Goal: Transaction & Acquisition: Purchase product/service

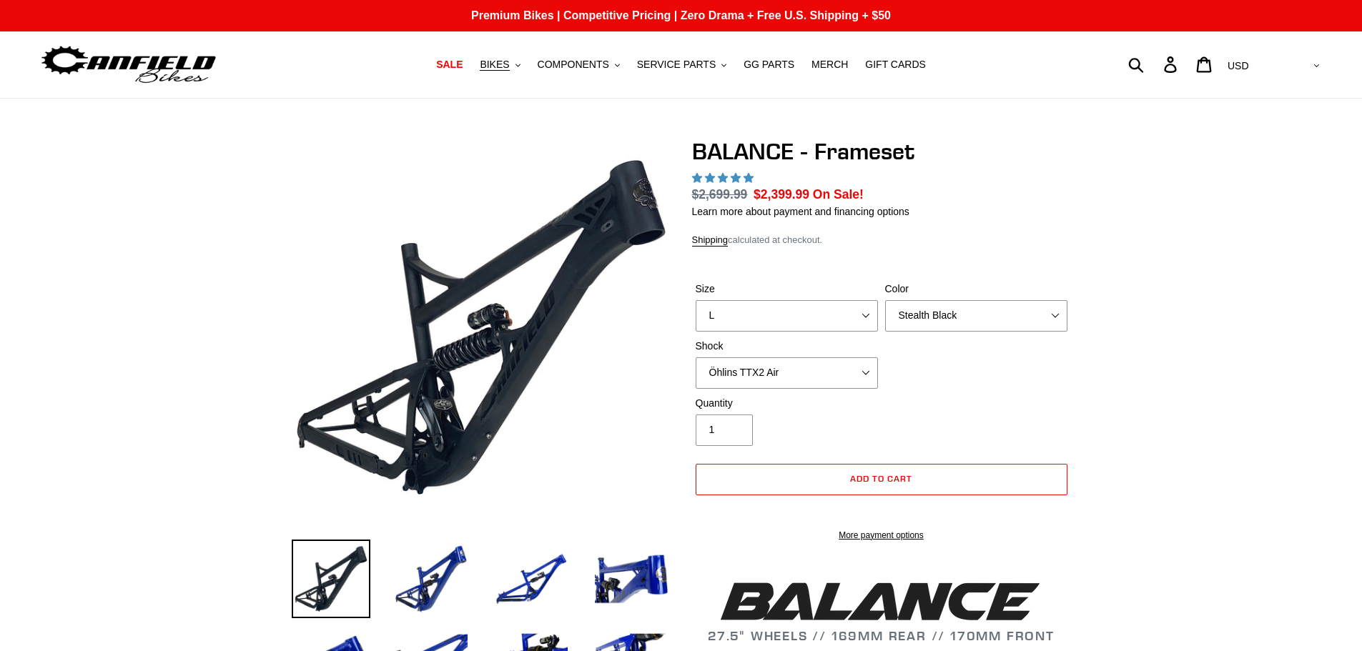
select select "highest-rating"
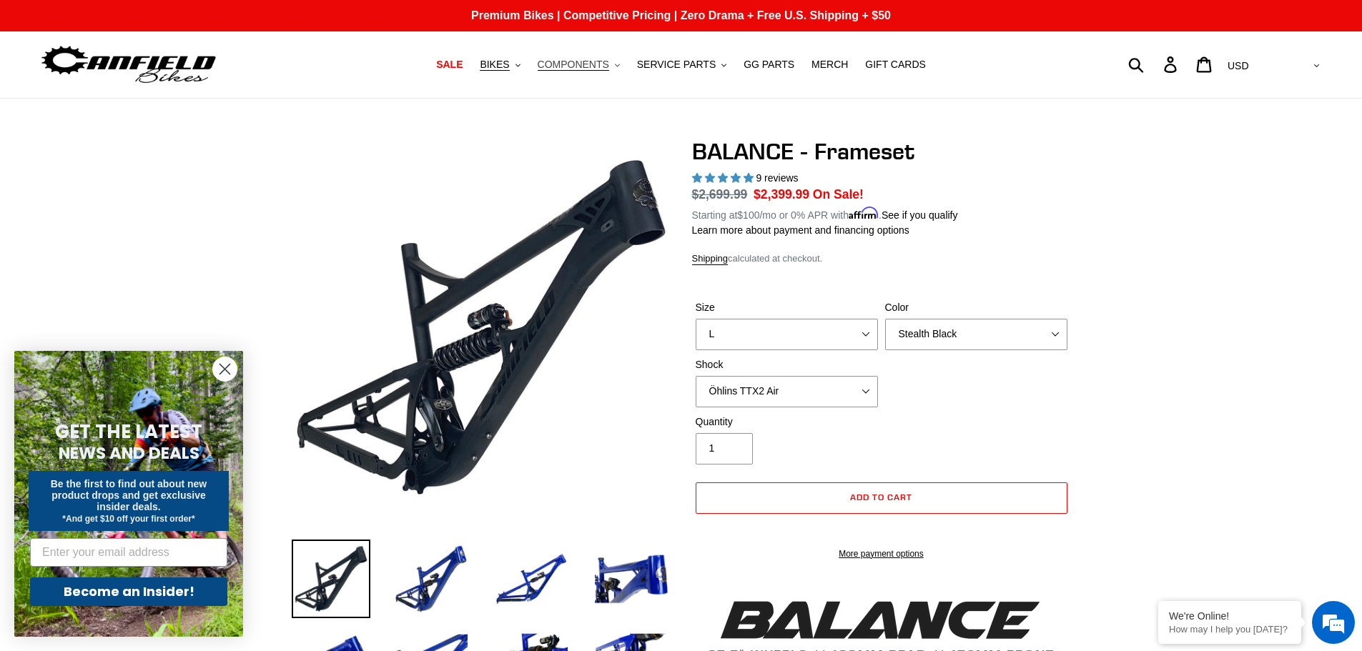
click at [585, 70] on span "COMPONENTS" at bounding box center [574, 65] width 72 height 12
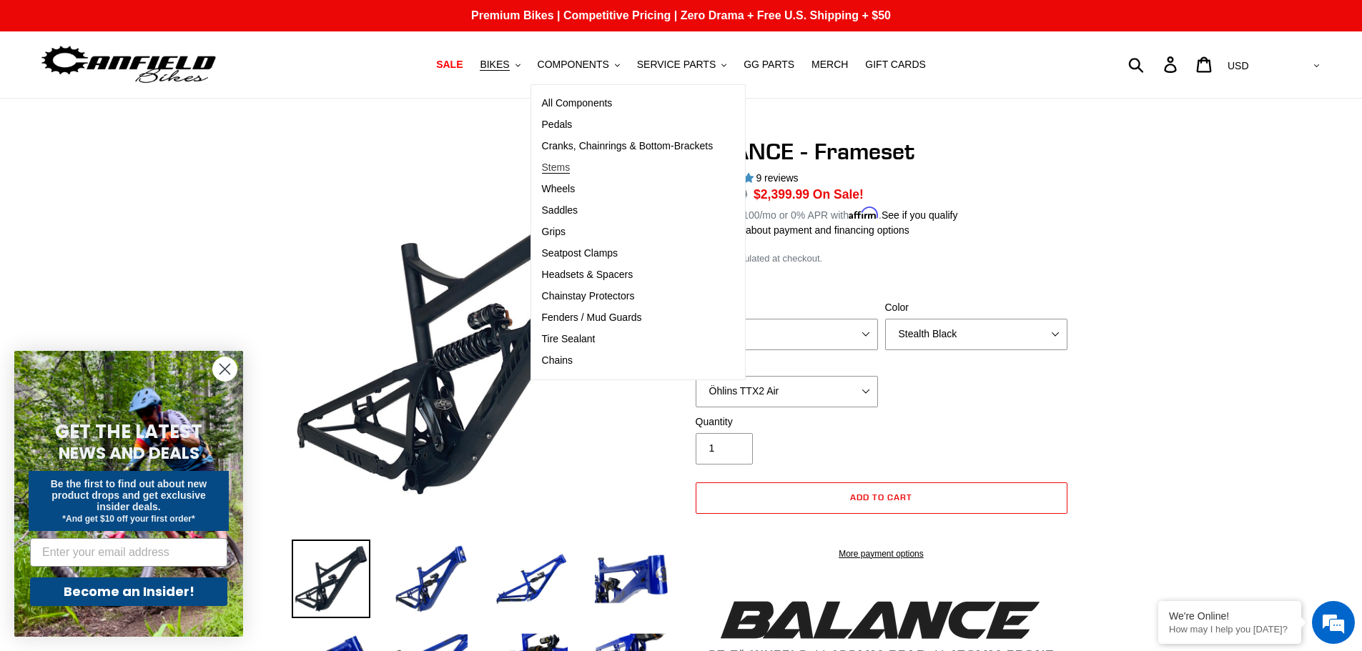
click at [571, 167] on span "Stems" at bounding box center [556, 168] width 29 height 12
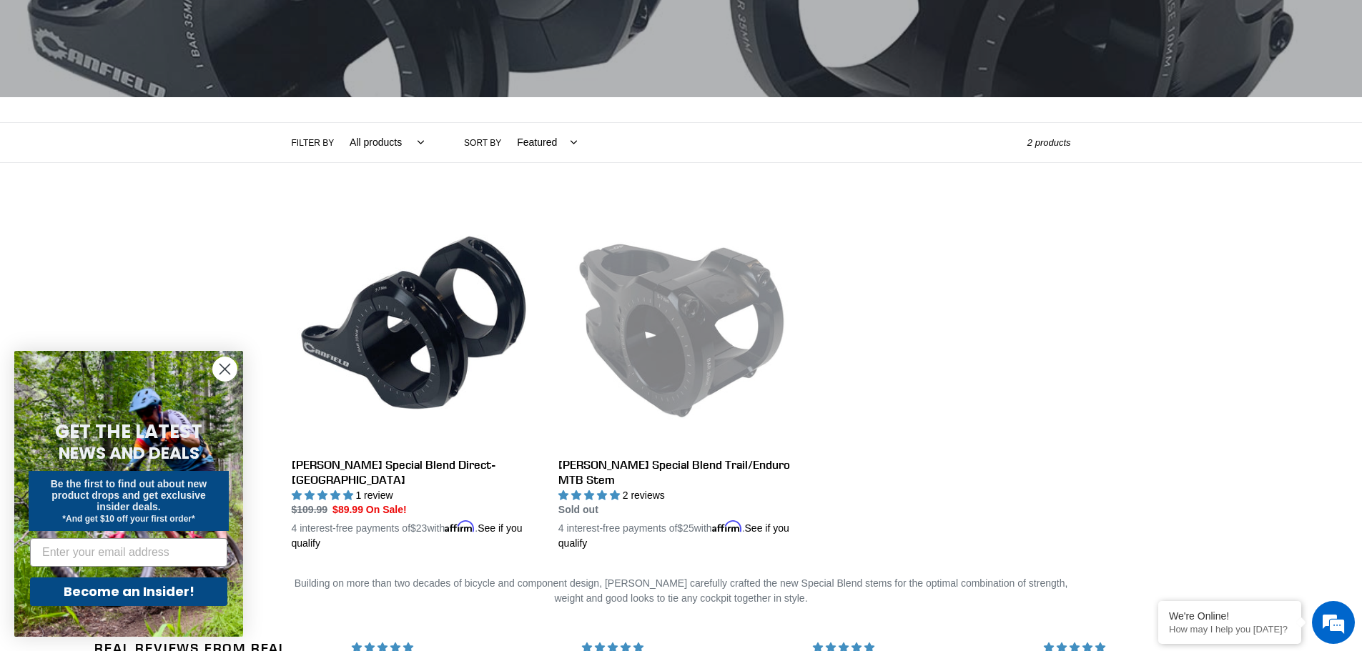
scroll to position [215, 0]
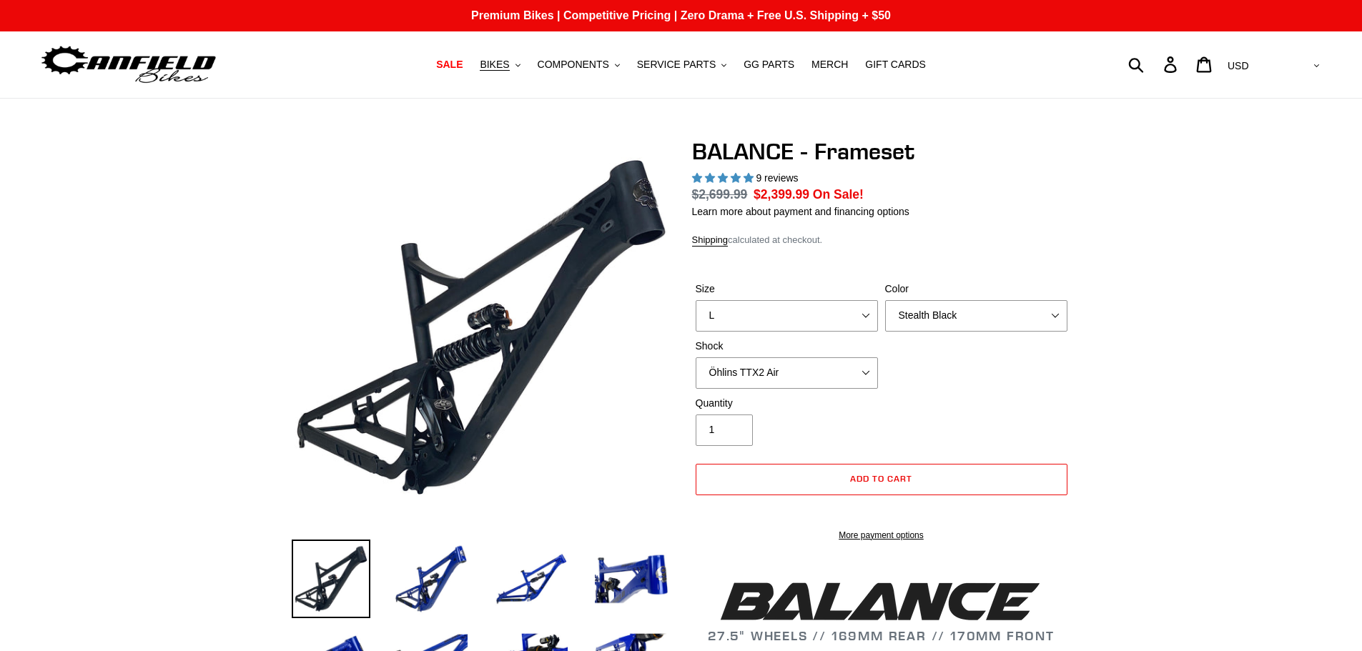
select select "highest-rating"
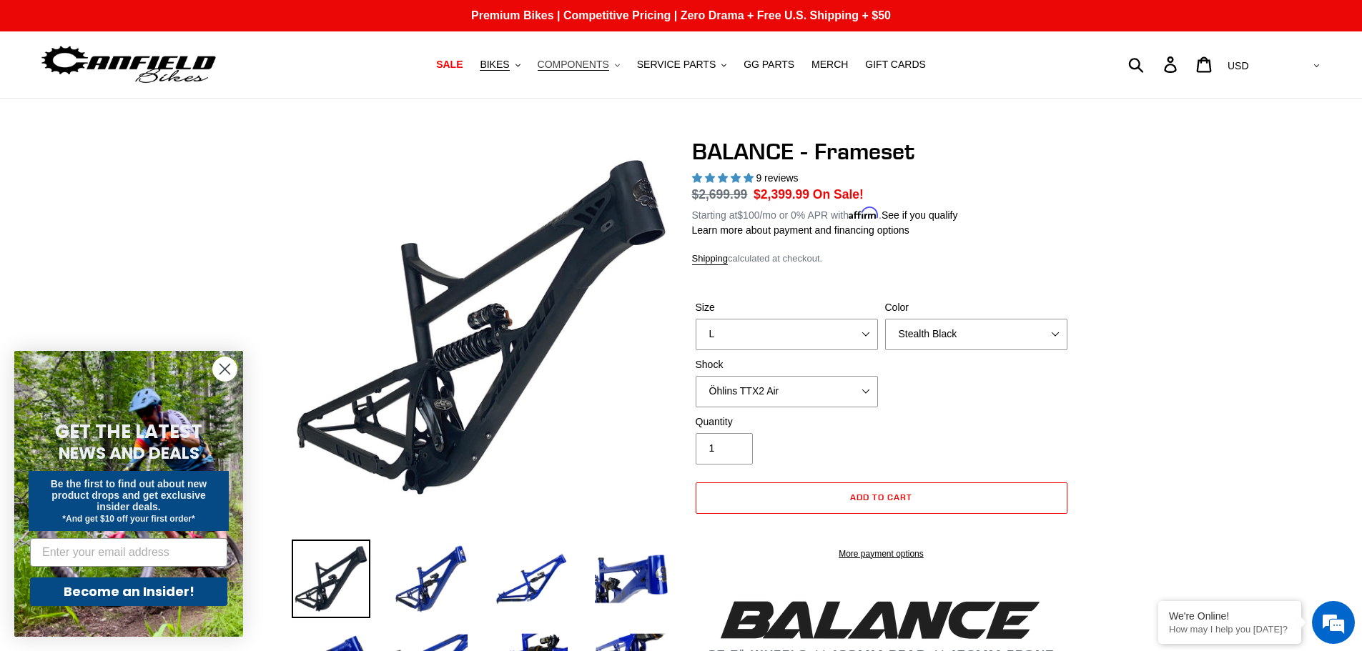
click at [606, 71] on span "COMPONENTS" at bounding box center [574, 65] width 72 height 12
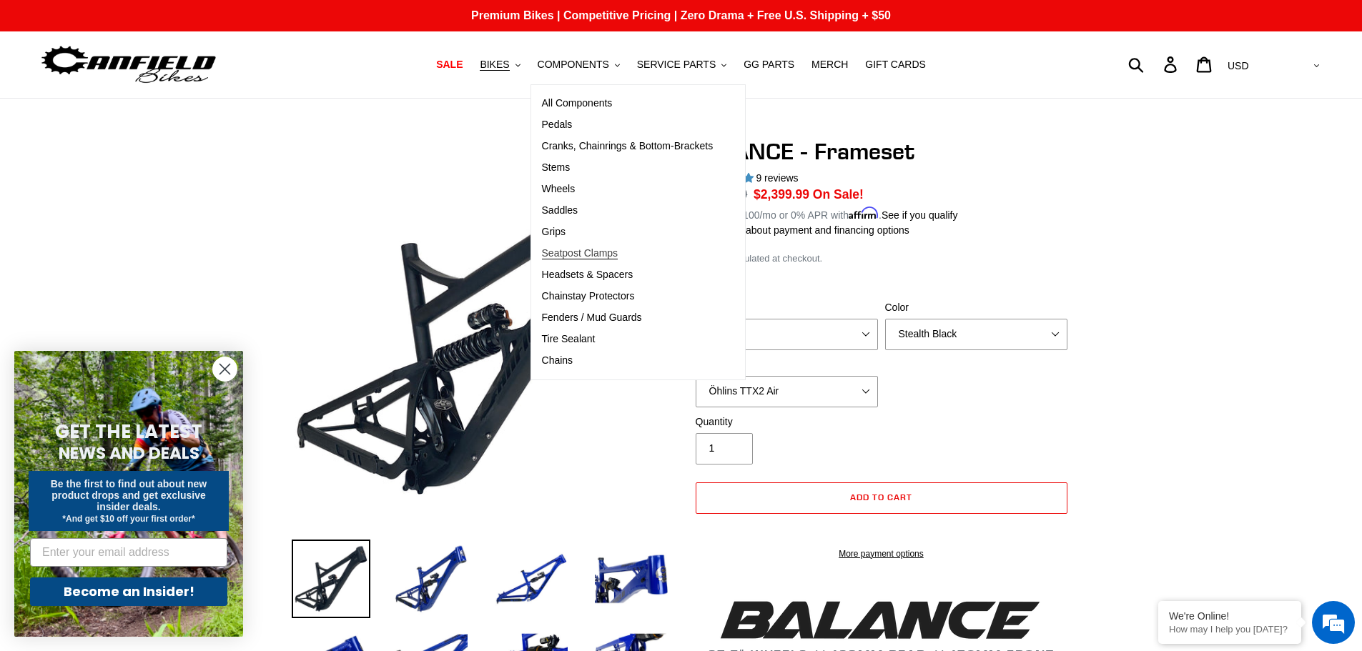
click at [568, 257] on span "Seatpost Clamps" at bounding box center [580, 253] width 77 height 12
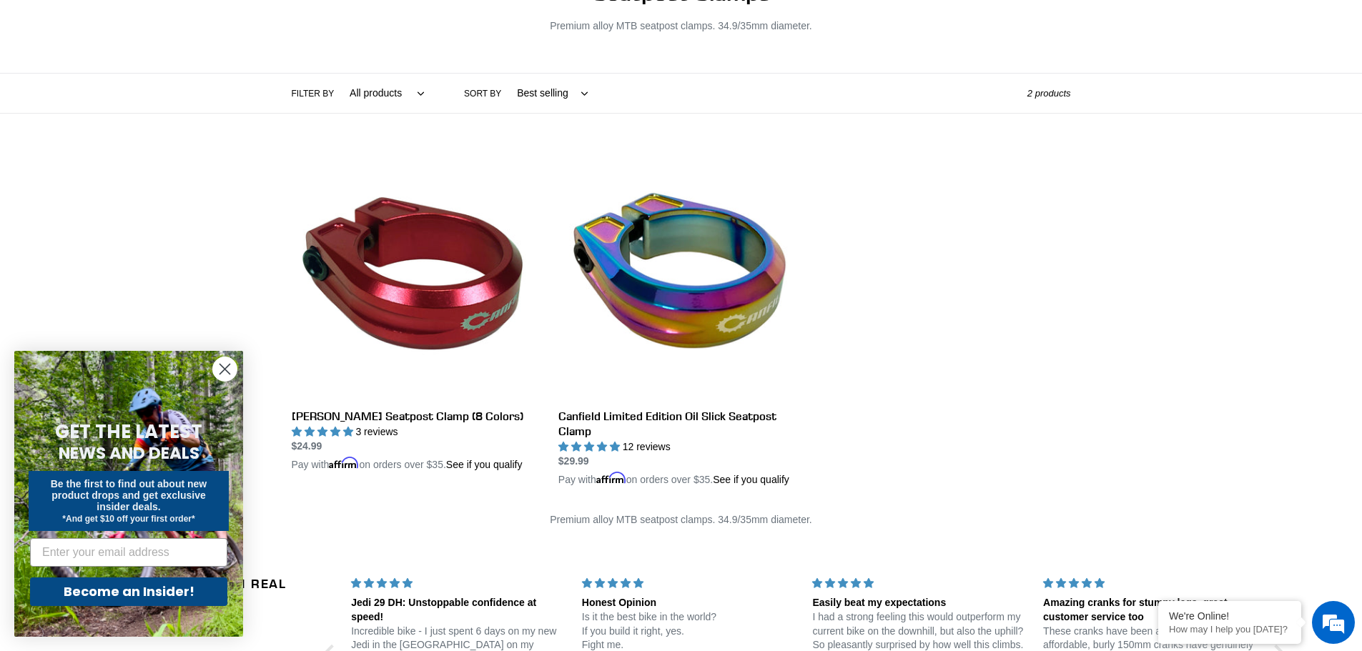
scroll to position [215, 0]
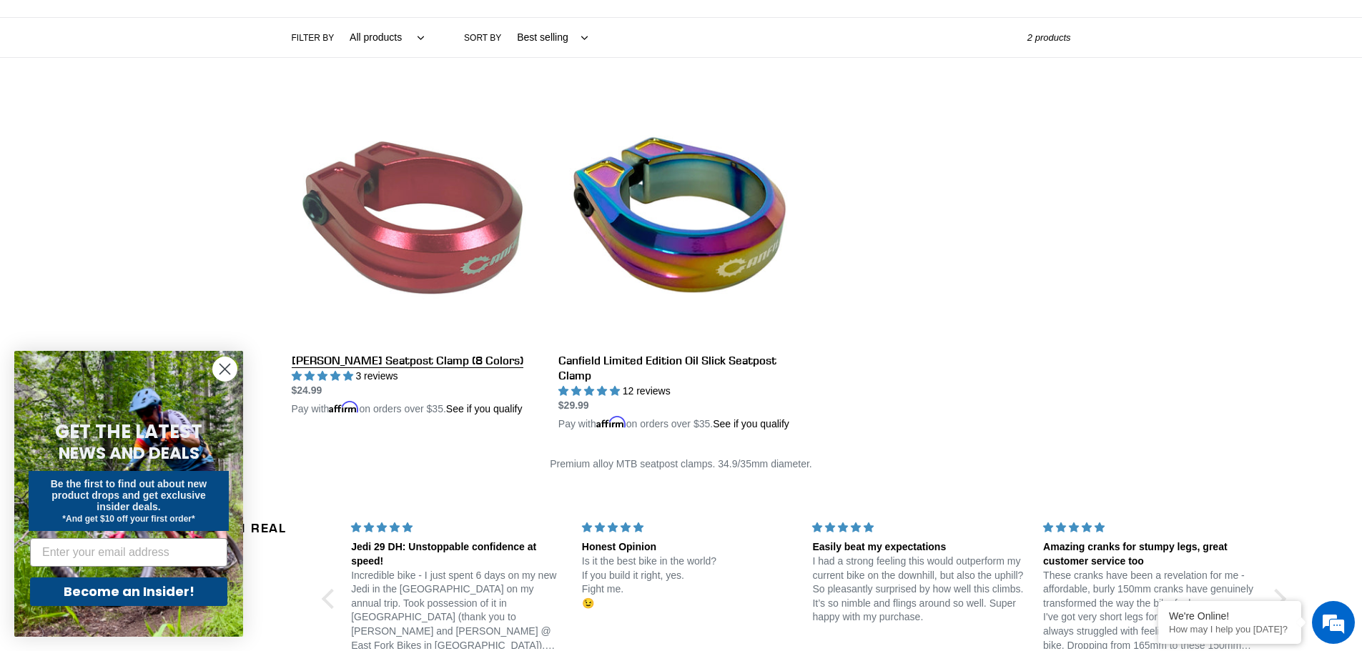
click at [443, 362] on link "Canfield Seatpost Clamp (8 Colors)" at bounding box center [414, 257] width 245 height 320
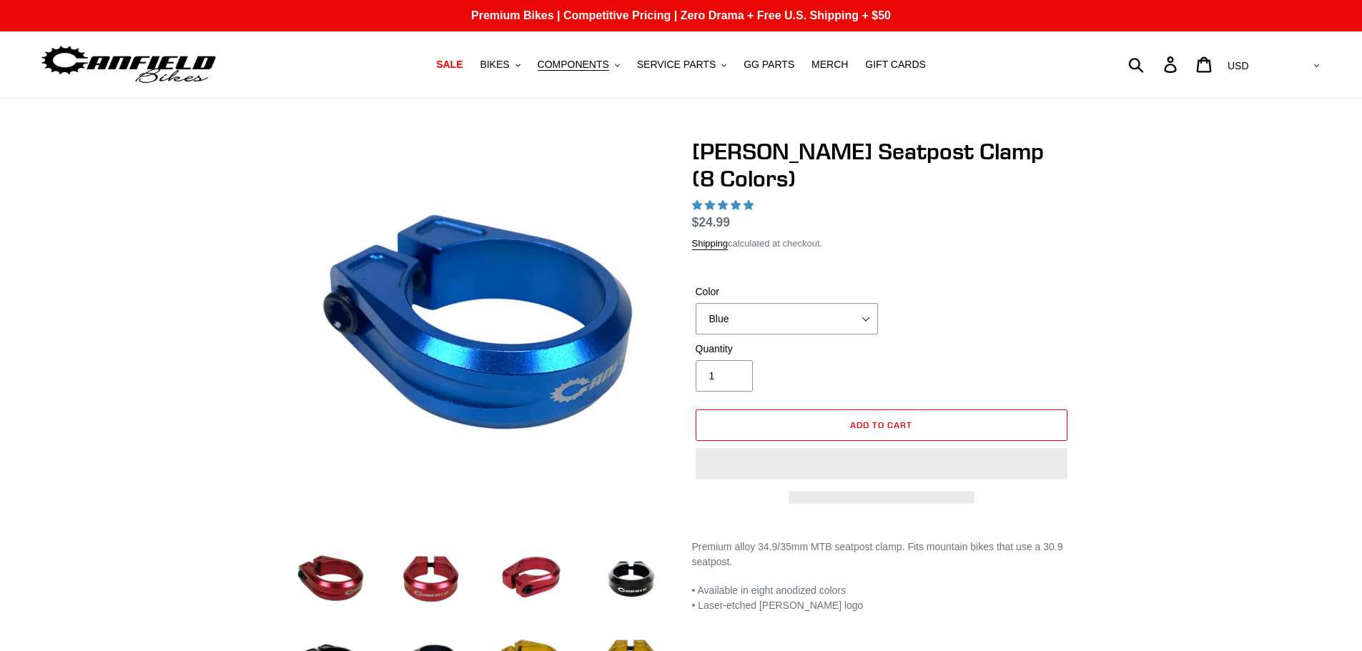
select select "highest-rating"
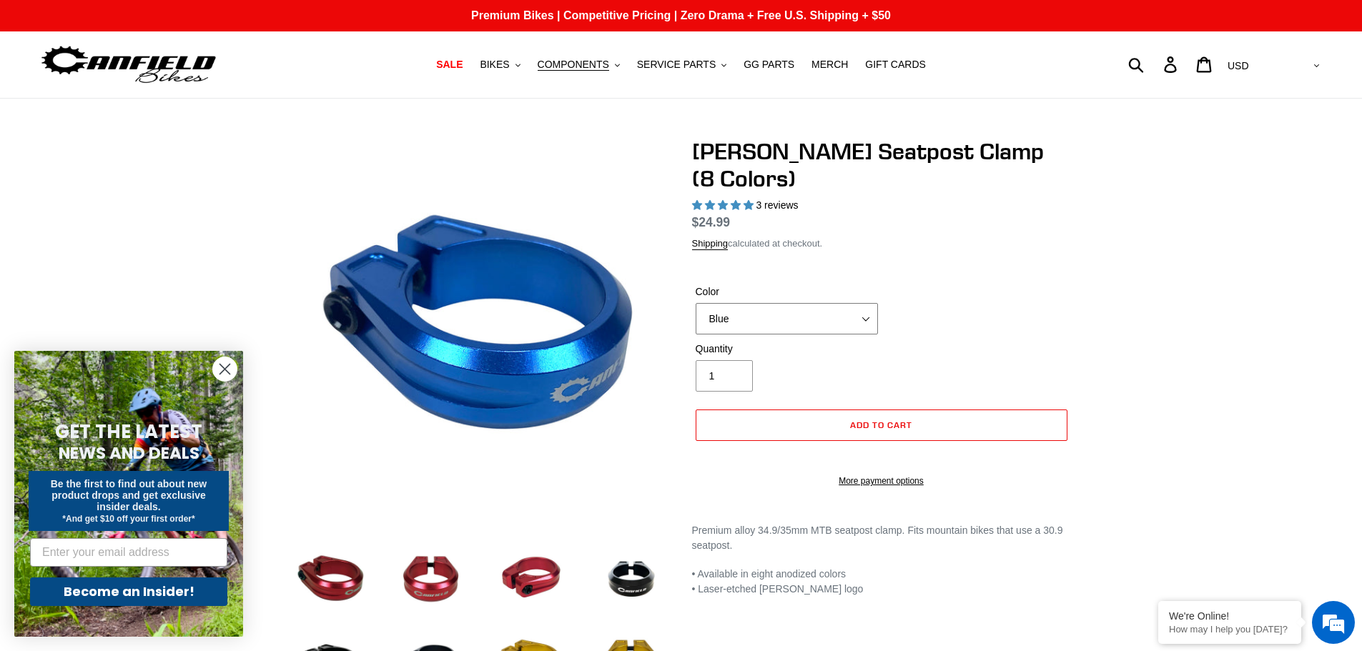
click at [868, 303] on select "Blue Black Gold Grey Red Silver Stealth Black Orange" at bounding box center [787, 318] width 182 height 31
click at [696, 303] on select "Blue Black Gold Grey Red Silver Stealth Black Orange" at bounding box center [787, 318] width 182 height 31
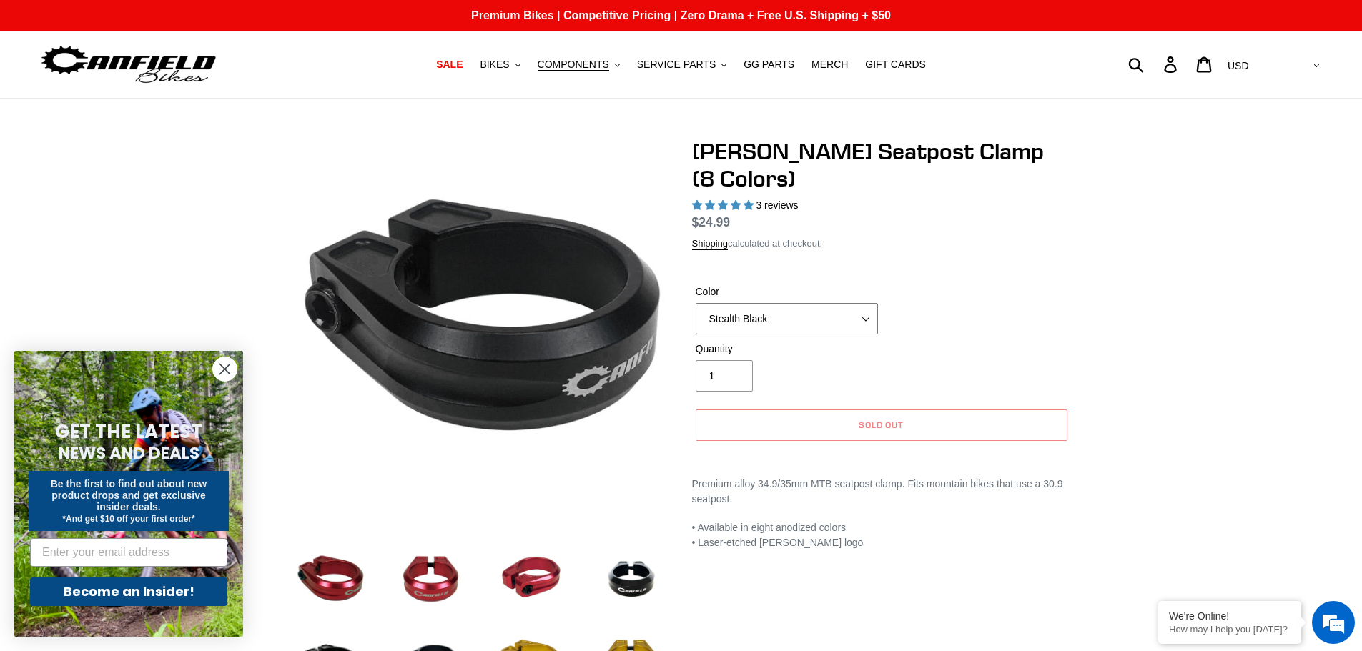
click at [865, 303] on select "Blue Black Gold Grey Red Silver Stealth Black Orange" at bounding box center [787, 318] width 182 height 31
click at [696, 303] on select "Blue Black Gold Grey Red Silver Stealth Black Orange" at bounding box center [787, 318] width 182 height 31
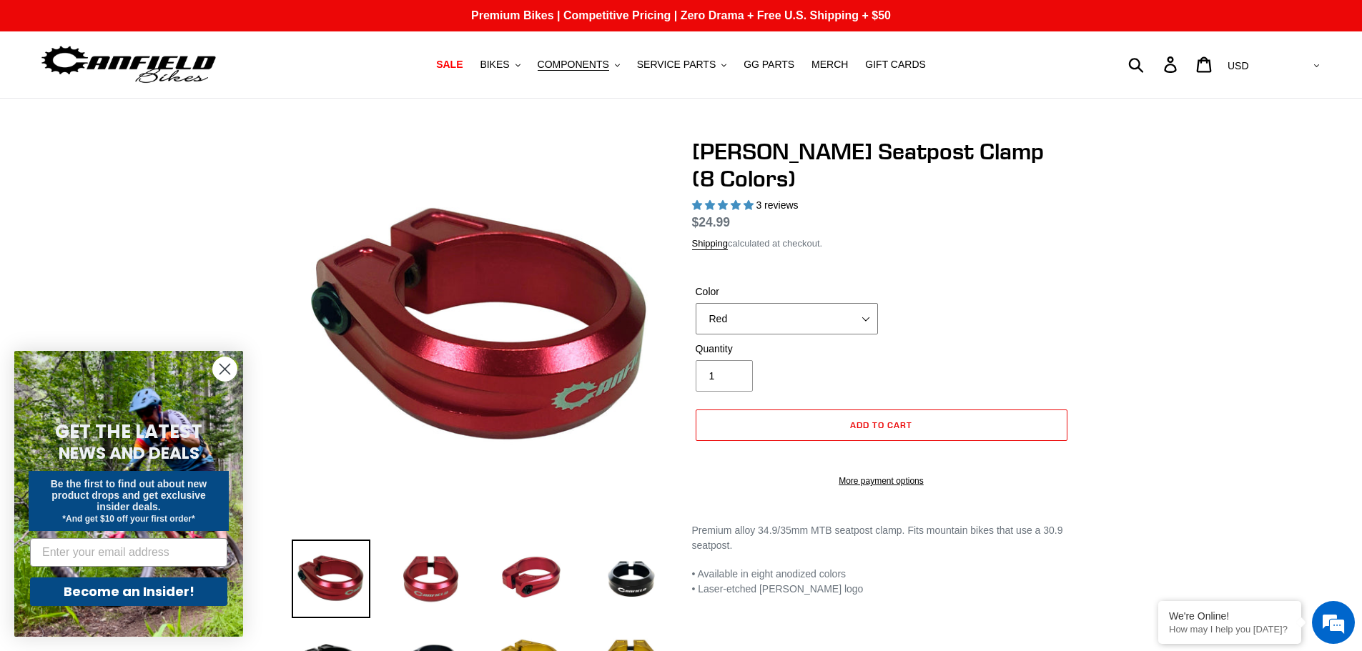
click at [868, 303] on select "Blue Black Gold Grey Red Silver Stealth Black Orange" at bounding box center [787, 318] width 182 height 31
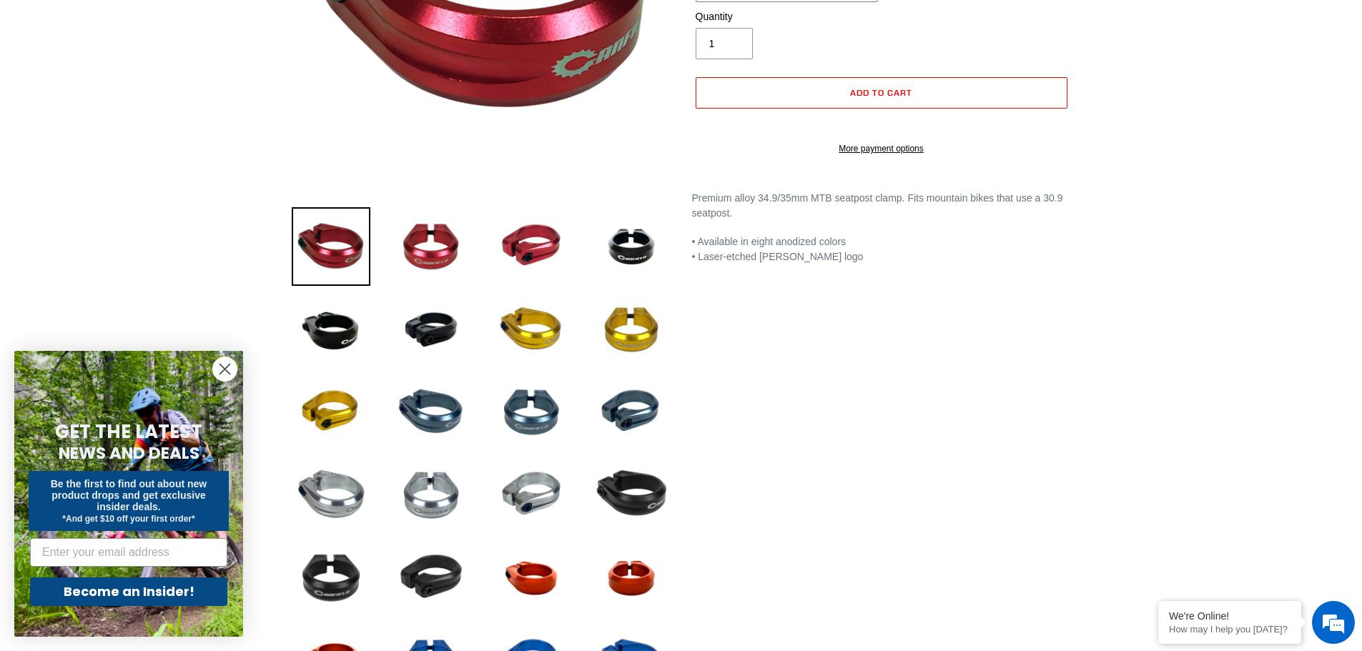
scroll to position [358, 0]
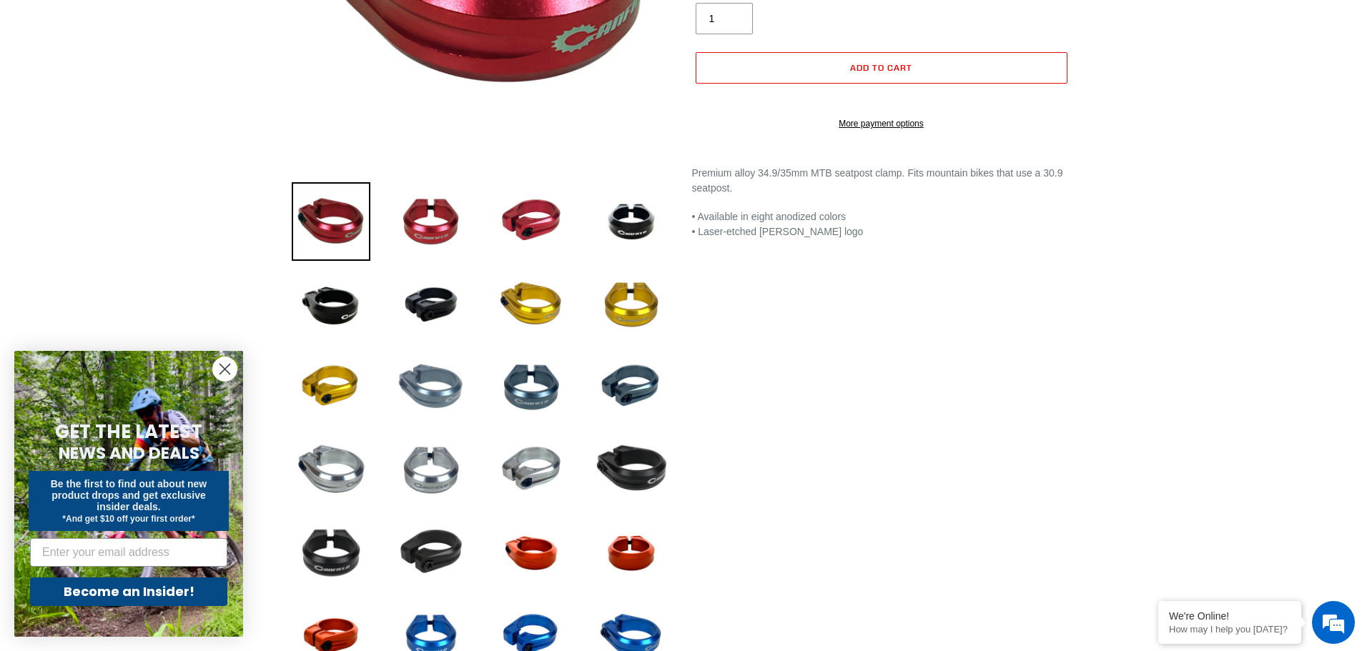
click at [420, 389] on img at bounding box center [431, 387] width 79 height 79
select select "Grey"
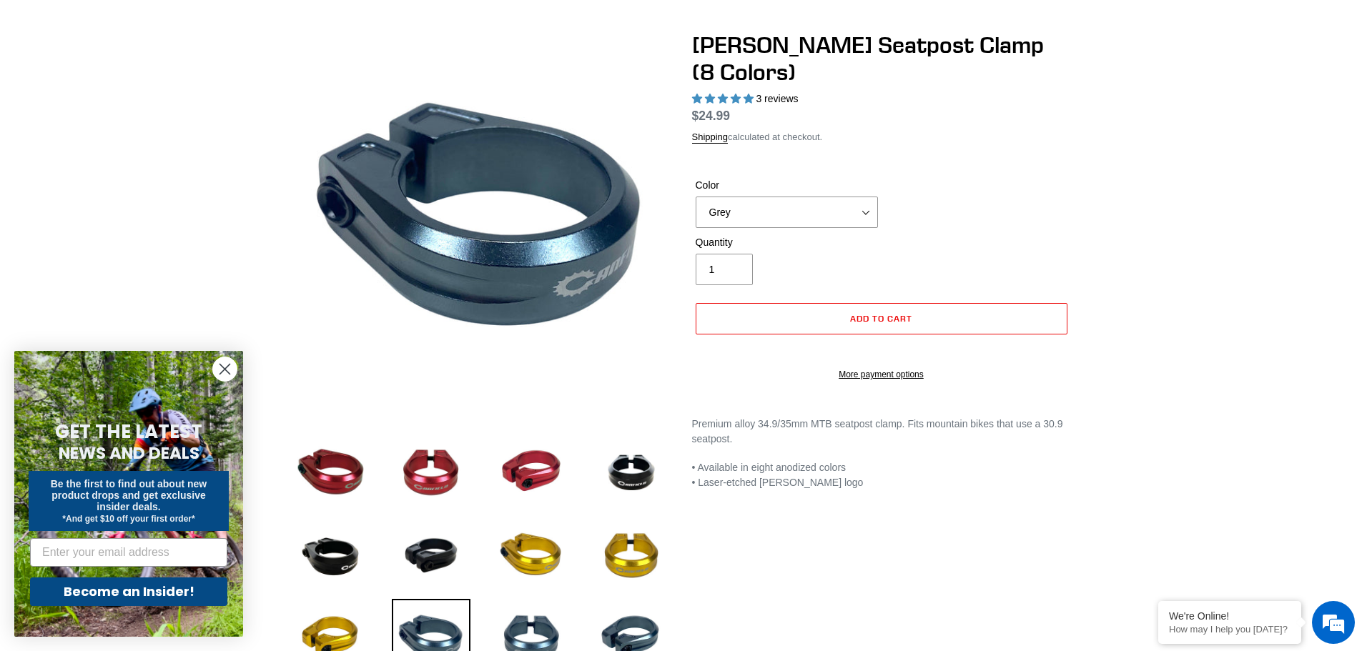
scroll to position [0, 0]
